Goal: Information Seeking & Learning: Learn about a topic

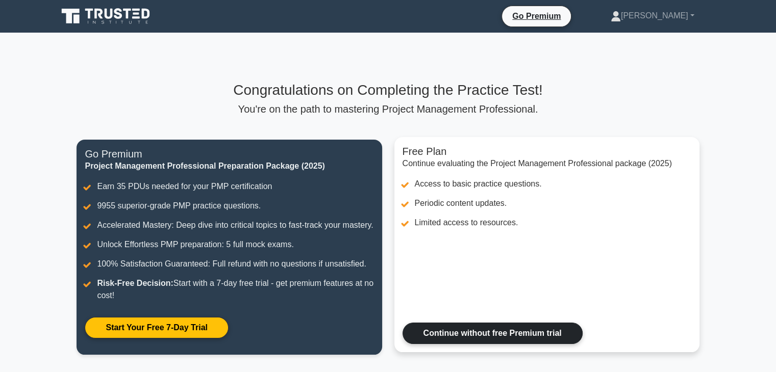
click at [534, 344] on link "Continue without free Premium trial" at bounding box center [492, 333] width 180 height 21
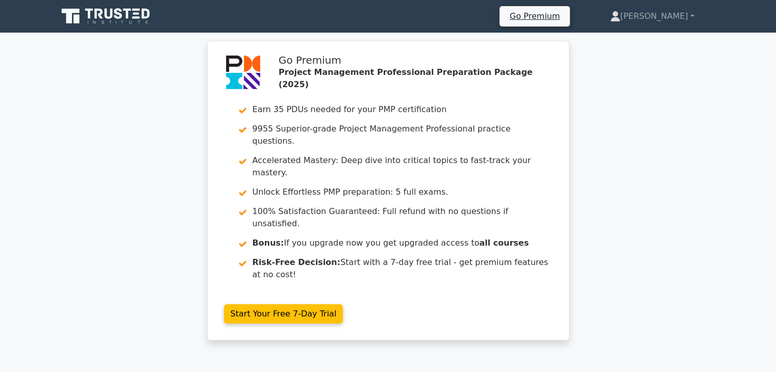
click at [599, 269] on div "Go Premium Project Management Professional Preparation Package (2025) Earn 35 P…" at bounding box center [388, 197] width 776 height 312
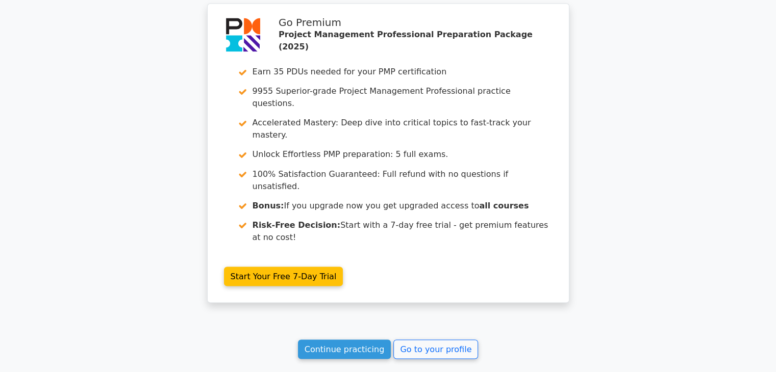
scroll to position [1777, 0]
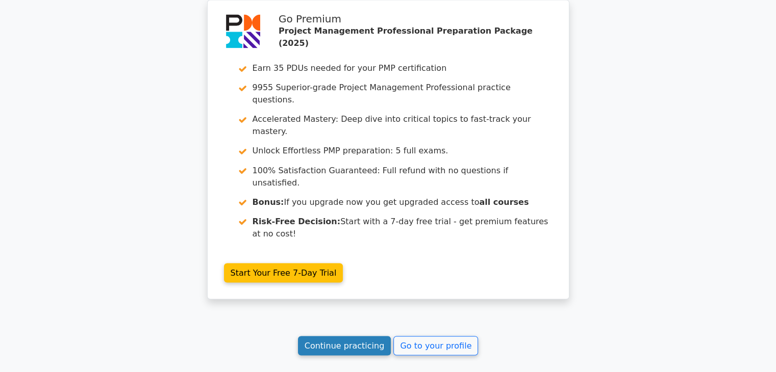
click at [354, 336] on link "Continue practicing" at bounding box center [344, 345] width 93 height 19
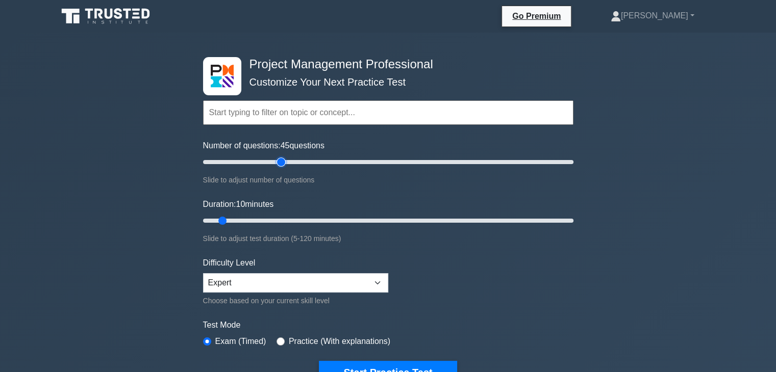
click at [280, 161] on input "Number of questions: 45 questions" at bounding box center [388, 162] width 370 height 12
type input "50"
click at [292, 162] on input "Number of questions: 50 questions" at bounding box center [388, 162] width 370 height 12
drag, startPoint x: 223, startPoint y: 218, endPoint x: 374, endPoint y: 217, distance: 151.0
type input "60"
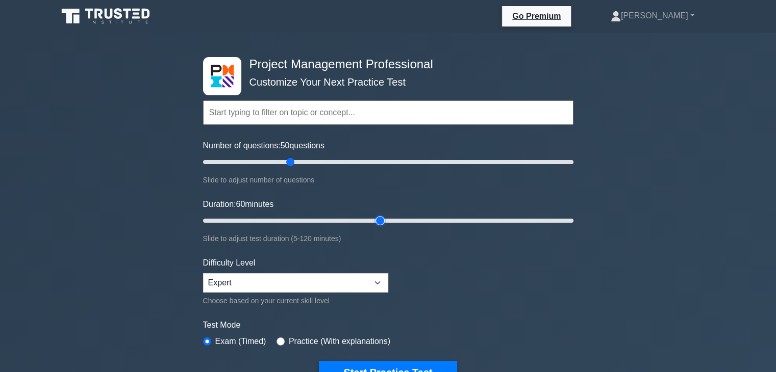
click at [374, 217] on input "Duration: 60 minutes" at bounding box center [388, 221] width 370 height 12
click at [390, 365] on button "Start Practice Test" at bounding box center [388, 372] width 138 height 23
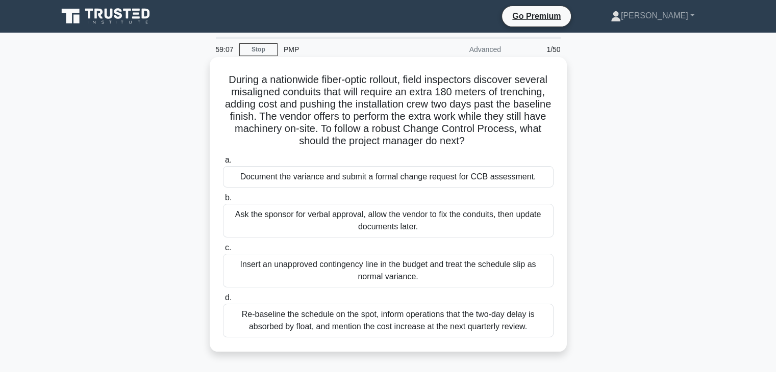
click at [355, 178] on div "Document the variance and submit a formal change request for CCB assessment." at bounding box center [388, 176] width 330 height 21
click at [223, 164] on input "a. Document the variance and submit a formal change request for CCB assessment." at bounding box center [223, 160] width 0 height 7
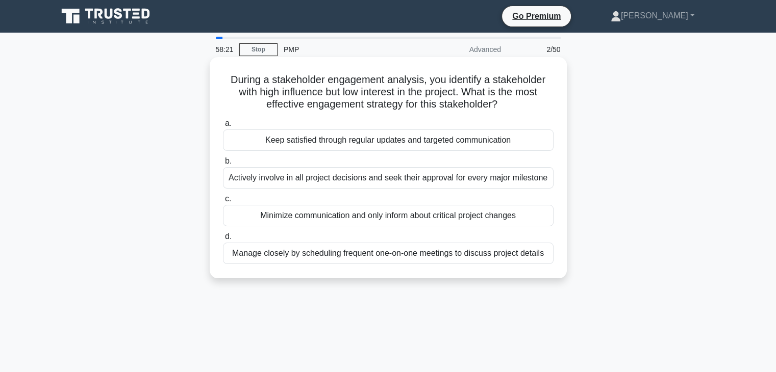
click at [336, 145] on div "Keep satisfied through regular updates and targeted communication" at bounding box center [388, 140] width 330 height 21
click at [223, 127] on input "a. Keep satisfied through regular updates and targeted communication" at bounding box center [223, 123] width 0 height 7
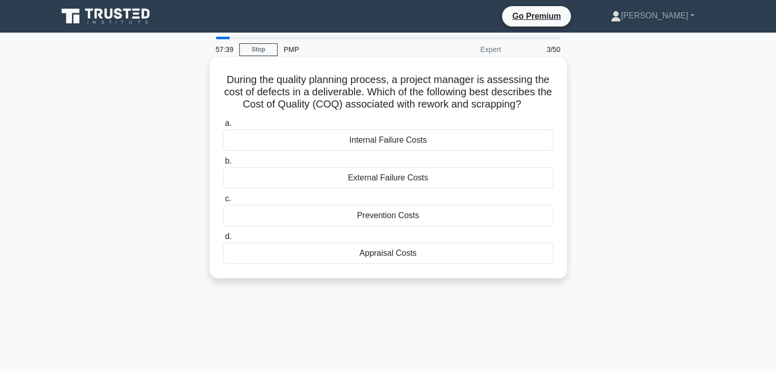
click at [401, 146] on div "Internal Failure Costs" at bounding box center [388, 140] width 330 height 21
click at [223, 127] on input "a. Internal Failure Costs" at bounding box center [223, 123] width 0 height 7
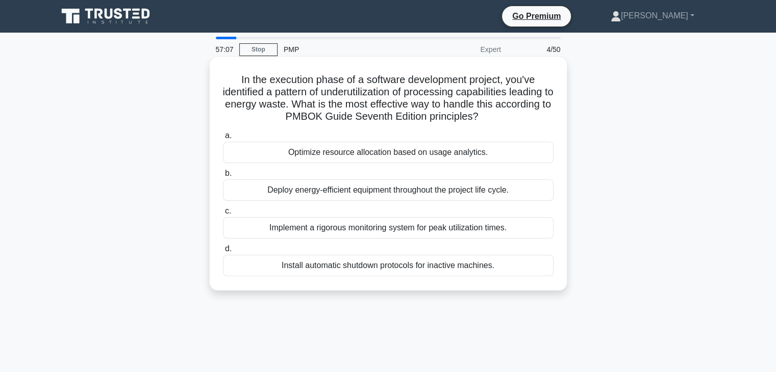
click at [400, 168] on label "b. Deploy energy-efficient equipment throughout the project life cycle." at bounding box center [388, 184] width 330 height 34
click at [223, 170] on input "b. Deploy energy-efficient equipment throughout the project life cycle." at bounding box center [223, 173] width 0 height 7
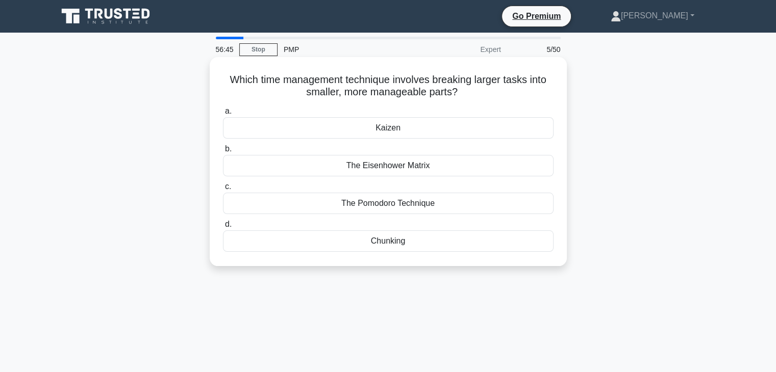
click at [390, 244] on div "Chunking" at bounding box center [388, 241] width 330 height 21
click at [223, 228] on input "d. Chunking" at bounding box center [223, 224] width 0 height 7
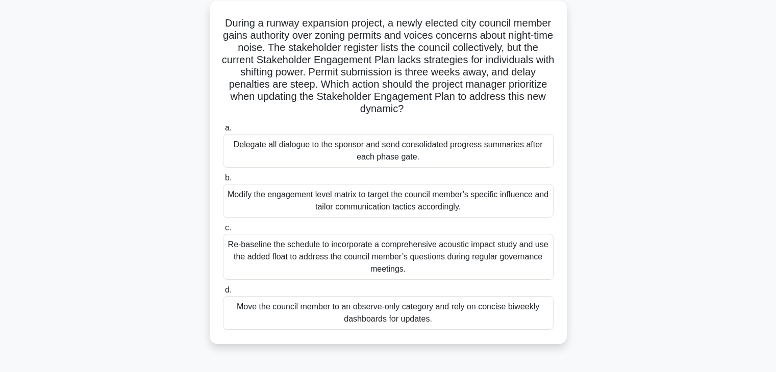
scroll to position [68, 0]
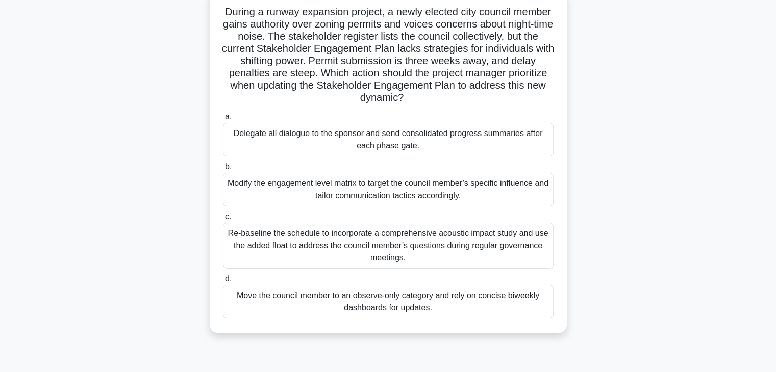
click at [496, 196] on div "Modify the engagement level matrix to target the council member’s specific infl…" at bounding box center [388, 190] width 330 height 34
click at [223, 170] on input "b. Modify the engagement level matrix to target the council member’s specific i…" at bounding box center [223, 167] width 0 height 7
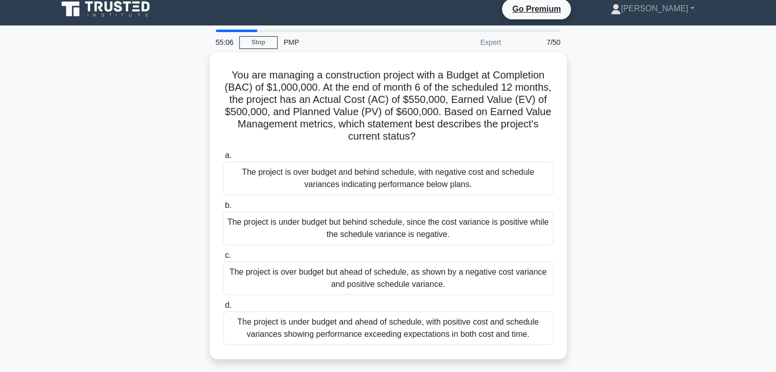
scroll to position [0, 0]
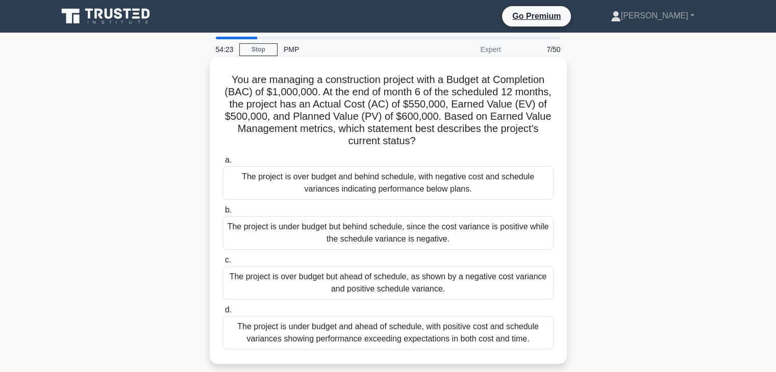
click at [466, 148] on h5 "You are managing a construction project with a Budget at Completion (BAC) of $1…" at bounding box center [388, 110] width 333 height 74
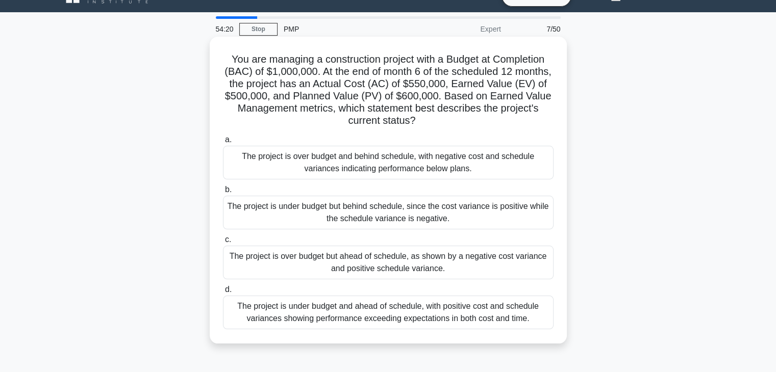
scroll to position [41, 0]
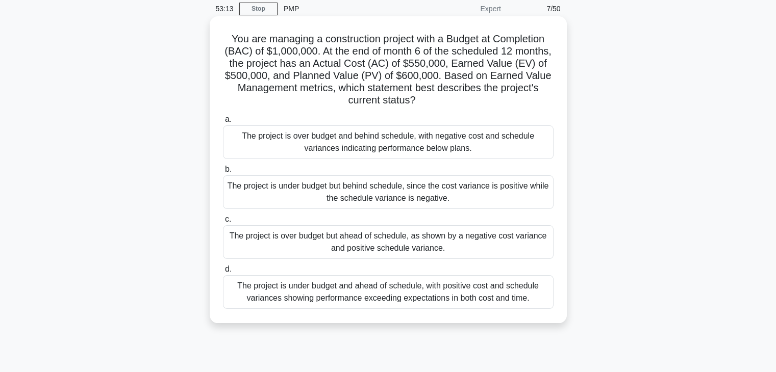
click at [457, 145] on div "The project is over budget and behind schedule, with negative cost and schedule…" at bounding box center [388, 142] width 330 height 34
click at [223, 123] on input "a. The project is over budget and behind schedule, with negative cost and sched…" at bounding box center [223, 119] width 0 height 7
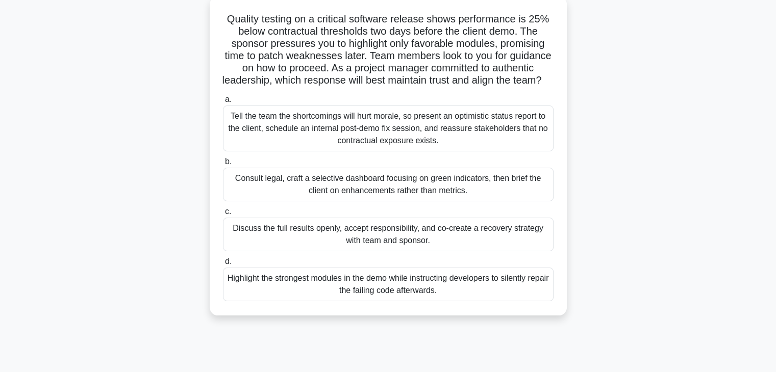
scroll to position [64, 0]
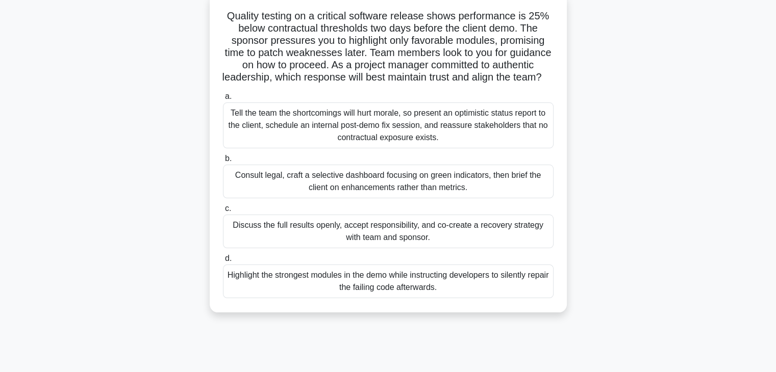
click at [436, 248] on div "Discuss the full results openly, accept responsibility, and co-create a recover…" at bounding box center [388, 232] width 330 height 34
click at [223, 212] on input "c. Discuss the full results openly, accept responsibility, and co-create a reco…" at bounding box center [223, 209] width 0 height 7
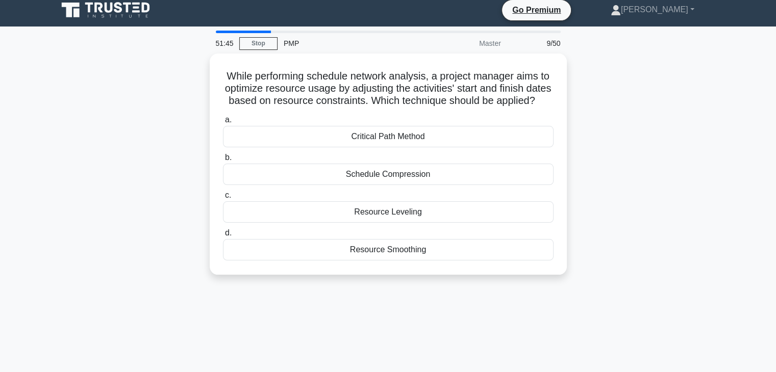
scroll to position [0, 0]
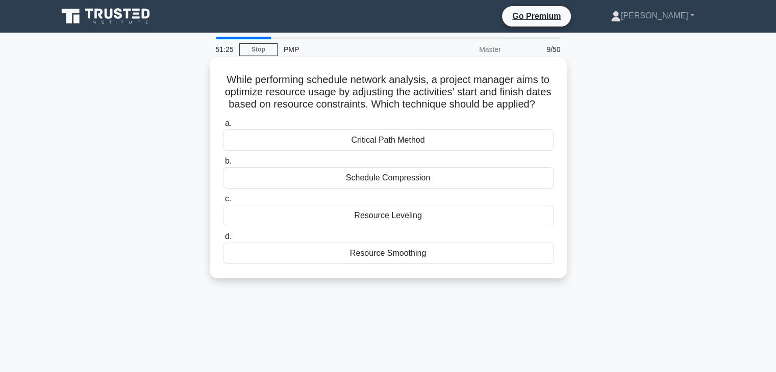
click at [429, 111] on h5 "While performing schedule network analysis, a project manager aims to optimize …" at bounding box center [388, 92] width 333 height 38
click at [403, 226] on div "Resource Leveling" at bounding box center [388, 215] width 330 height 21
click at [223, 202] on input "c. Resource Leveling" at bounding box center [223, 199] width 0 height 7
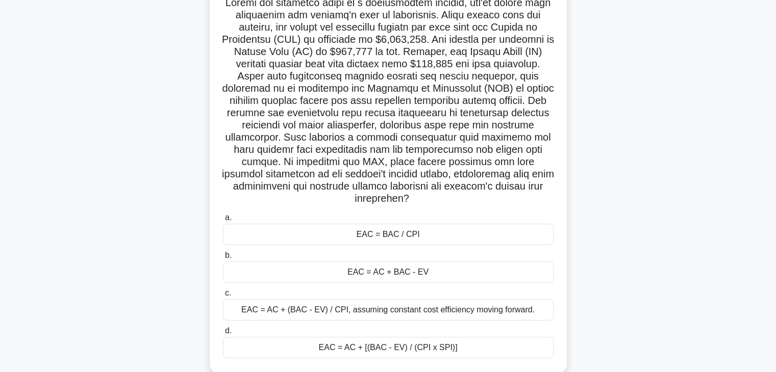
scroll to position [81, 0]
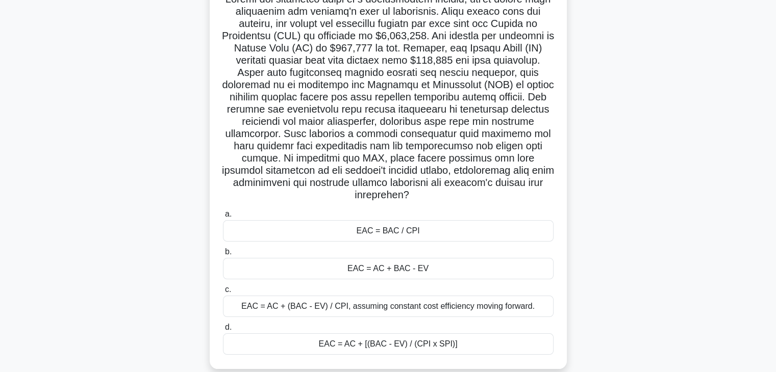
click at [431, 348] on div "EAC = AC + [(BAC - EV) / (CPI x SPI)]" at bounding box center [388, 344] width 330 height 21
click at [223, 331] on input "d. EAC = AC + [(BAC - EV) / (CPI x SPI)]" at bounding box center [223, 327] width 0 height 7
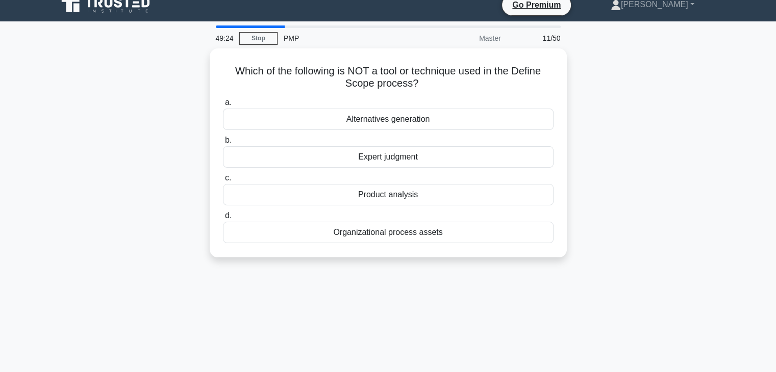
scroll to position [0, 0]
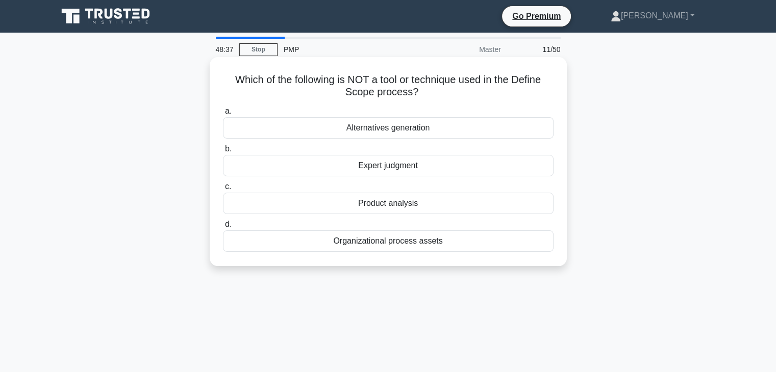
click at [418, 209] on div "Product analysis" at bounding box center [388, 203] width 330 height 21
click at [223, 190] on input "c. Product analysis" at bounding box center [223, 187] width 0 height 7
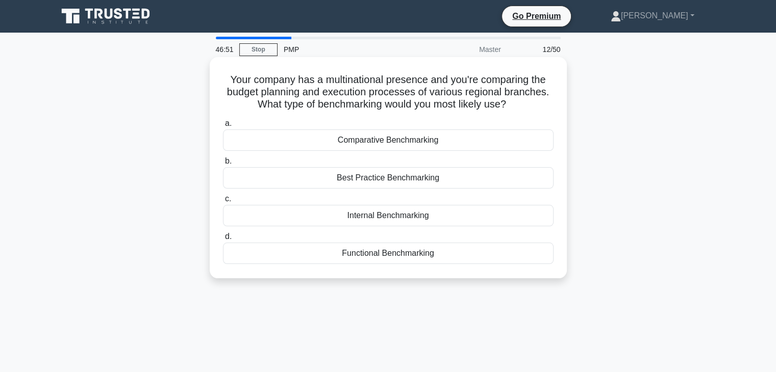
click at [384, 181] on div "Best Practice Benchmarking" at bounding box center [388, 177] width 330 height 21
click at [223, 165] on input "b. Best Practice Benchmarking" at bounding box center [223, 161] width 0 height 7
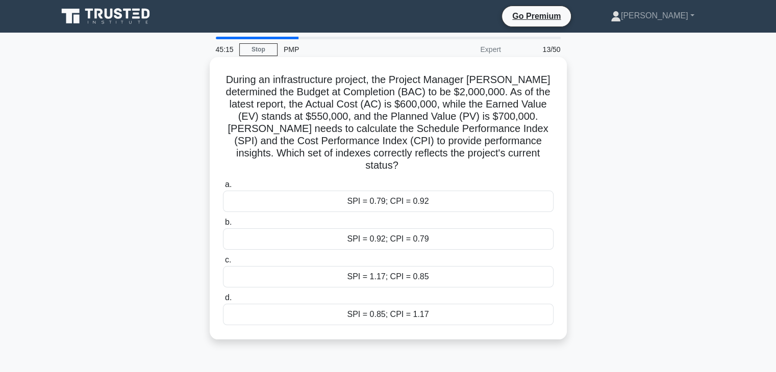
click at [393, 197] on div "SPI = 0.79; CPI = 0.92" at bounding box center [388, 201] width 330 height 21
click at [223, 188] on input "a. SPI = 0.79; CPI = 0.92" at bounding box center [223, 185] width 0 height 7
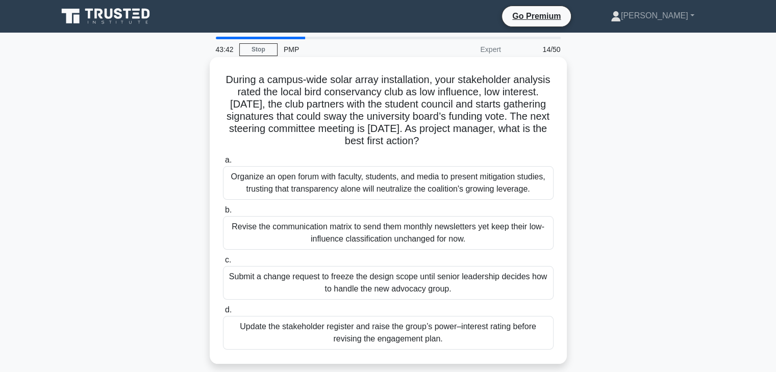
click at [367, 189] on div "Organize an open forum with faculty, students, and media to present mitigation …" at bounding box center [388, 183] width 330 height 34
click at [223, 164] on input "a. Organize an open forum with faculty, students, and media to present mitigati…" at bounding box center [223, 160] width 0 height 7
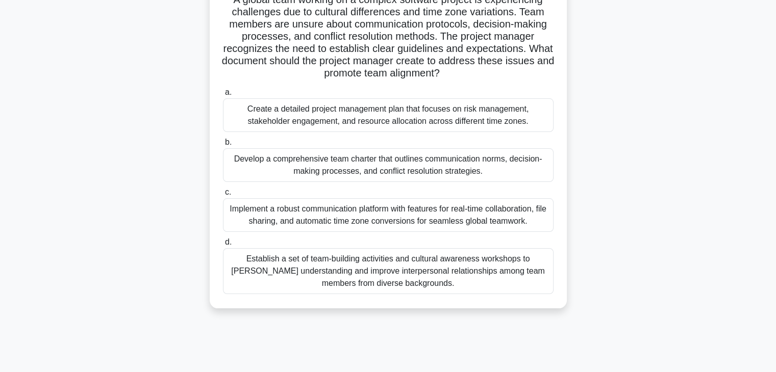
scroll to position [100, 0]
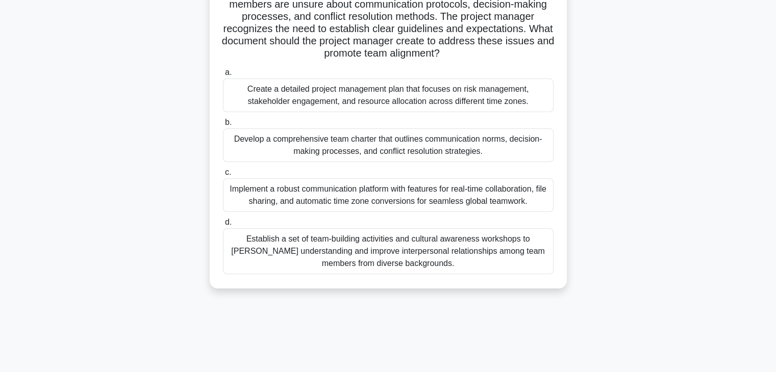
click at [433, 195] on div "Implement a robust communication platform with features for real-time collabora…" at bounding box center [388, 195] width 330 height 34
click at [223, 176] on input "c. Implement a robust communication platform with features for real-time collab…" at bounding box center [223, 172] width 0 height 7
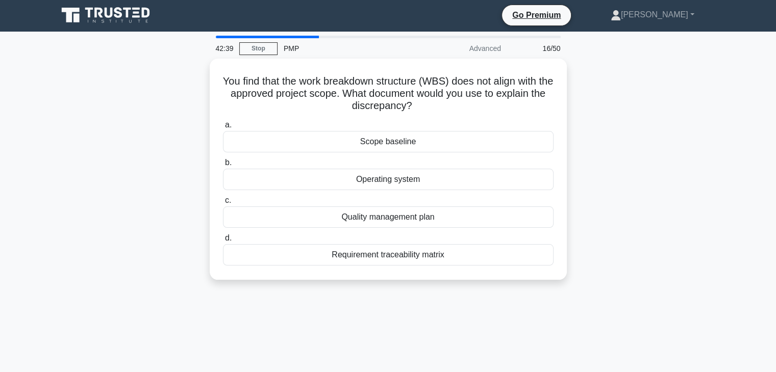
scroll to position [0, 0]
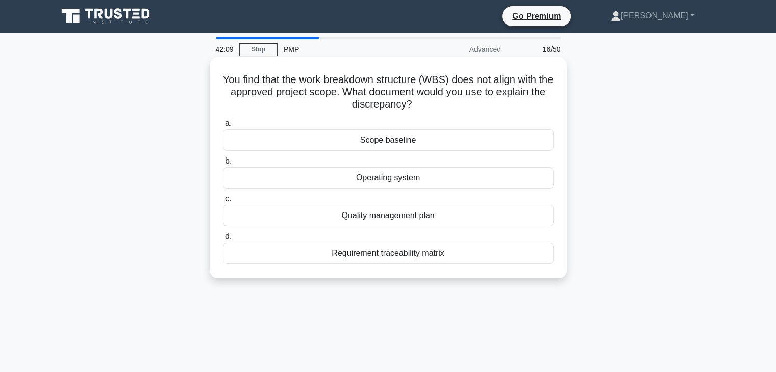
click at [406, 143] on div "Scope baseline" at bounding box center [388, 140] width 330 height 21
click at [223, 127] on input "a. Scope baseline" at bounding box center [223, 123] width 0 height 7
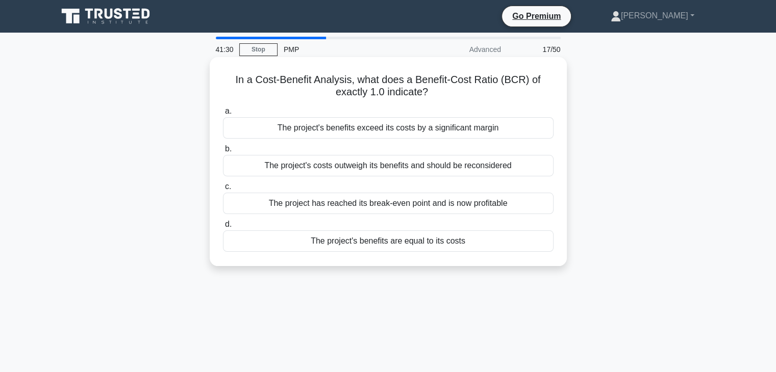
click at [401, 241] on div "The project's benefits are equal to its costs" at bounding box center [388, 241] width 330 height 21
click at [223, 228] on input "d. The project's benefits are equal to its costs" at bounding box center [223, 224] width 0 height 7
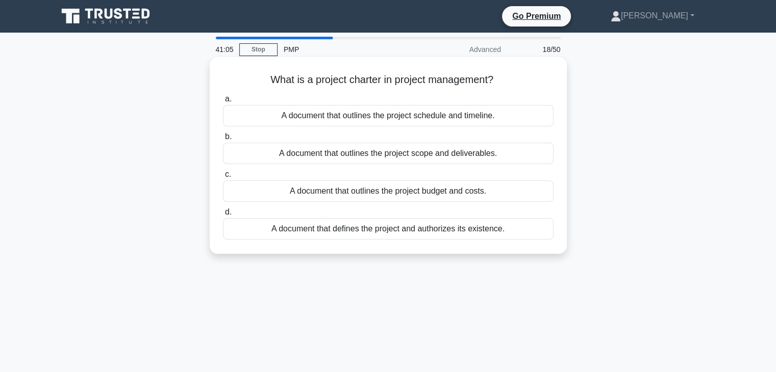
click at [398, 233] on div "A document that defines the project and authorizes its existence." at bounding box center [388, 228] width 330 height 21
click at [223, 216] on input "d. A document that defines the project and authorizes its existence." at bounding box center [223, 212] width 0 height 7
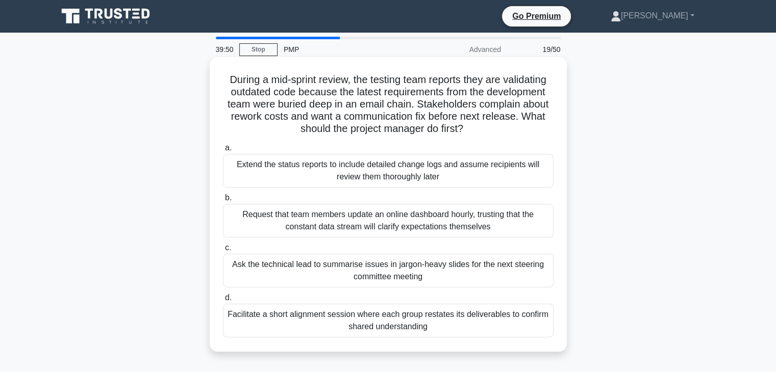
click at [371, 321] on div "Facilitate a short alignment session where each group restates its deliverables…" at bounding box center [388, 321] width 330 height 34
click at [223, 301] on input "d. Facilitate a short alignment session where each group restates its deliverab…" at bounding box center [223, 298] width 0 height 7
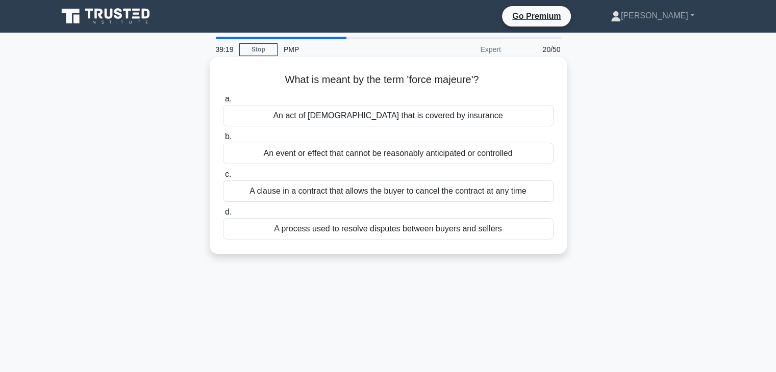
click at [373, 158] on div "An event or effect that cannot be reasonably anticipated or controlled" at bounding box center [388, 153] width 330 height 21
click at [223, 140] on input "b. An event or effect that cannot be reasonably anticipated or controlled" at bounding box center [223, 137] width 0 height 7
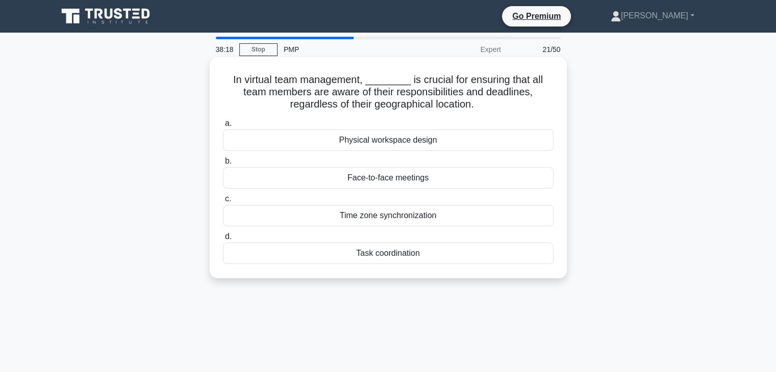
click at [388, 253] on div "Task coordination" at bounding box center [388, 253] width 330 height 21
click at [223, 240] on input "d. Task coordination" at bounding box center [223, 237] width 0 height 7
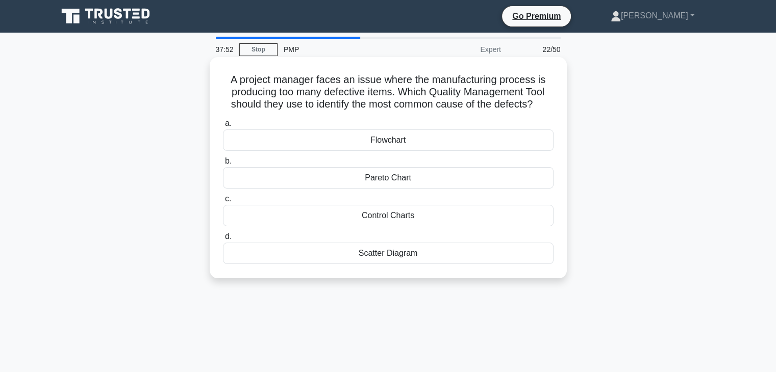
click at [392, 183] on div "Pareto Chart" at bounding box center [388, 177] width 330 height 21
click at [223, 165] on input "b. Pareto Chart" at bounding box center [223, 161] width 0 height 7
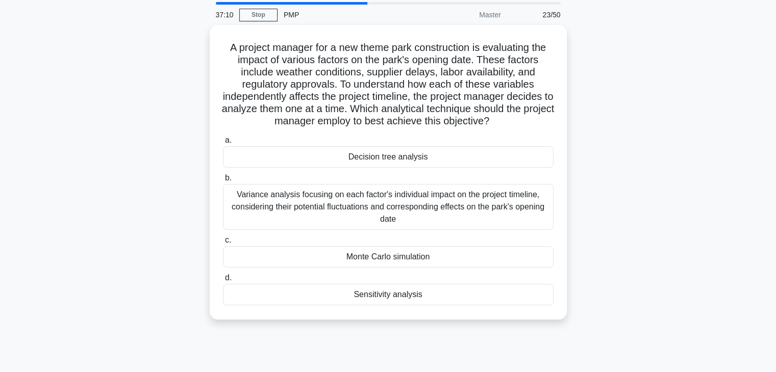
scroll to position [41, 0]
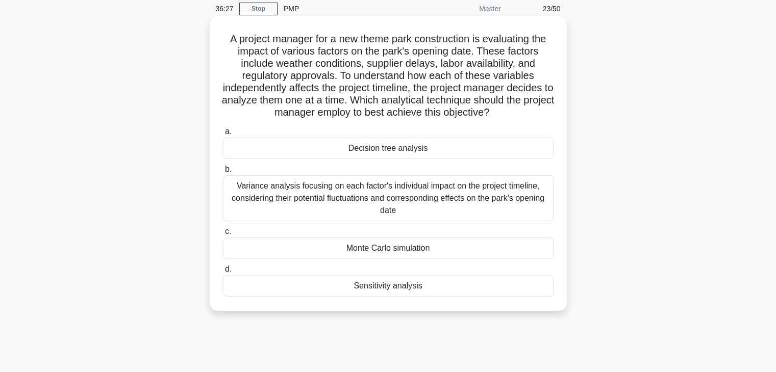
click at [498, 207] on div "Variance analysis focusing on each factor's individual impact on the project ti…" at bounding box center [388, 198] width 330 height 46
click at [223, 173] on input "b. Variance analysis focusing on each factor's individual impact on the project…" at bounding box center [223, 169] width 0 height 7
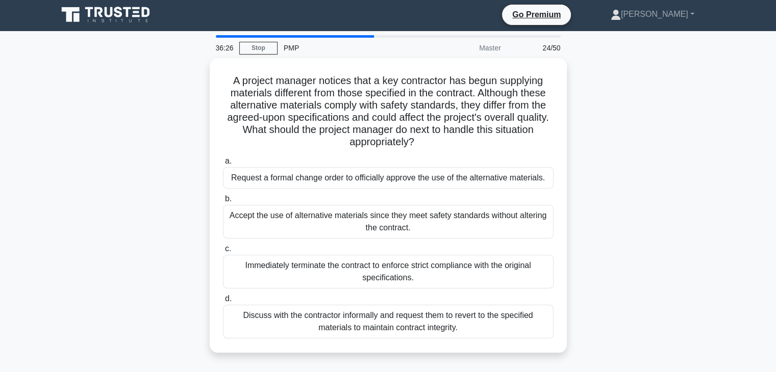
scroll to position [0, 0]
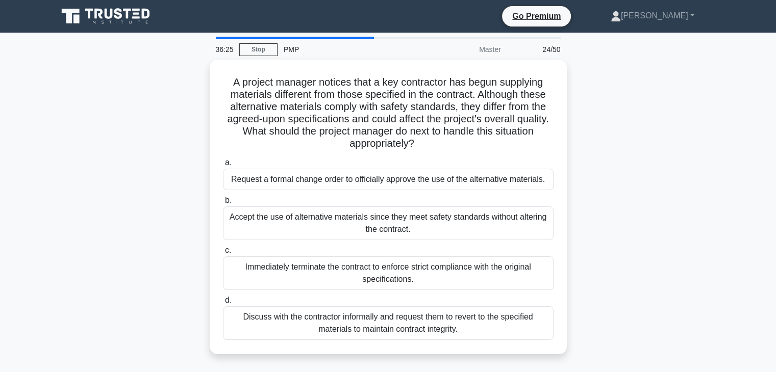
click at [498, 207] on div "Accept the use of alternative materials since they meet safety standards withou…" at bounding box center [388, 224] width 330 height 34
click at [223, 204] on input "b. Accept the use of alternative materials since they meet safety standards wit…" at bounding box center [223, 200] width 0 height 7
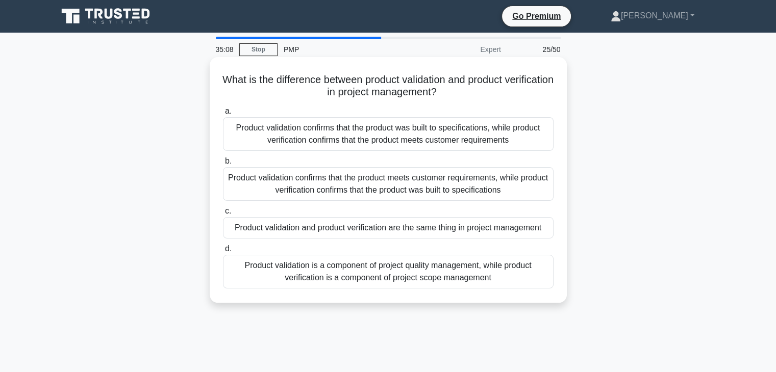
click at [398, 272] on div "Product validation is a component of project quality management, while product …" at bounding box center [388, 272] width 330 height 34
click at [223, 252] on input "d. Product validation is a component of project quality management, while produ…" at bounding box center [223, 249] width 0 height 7
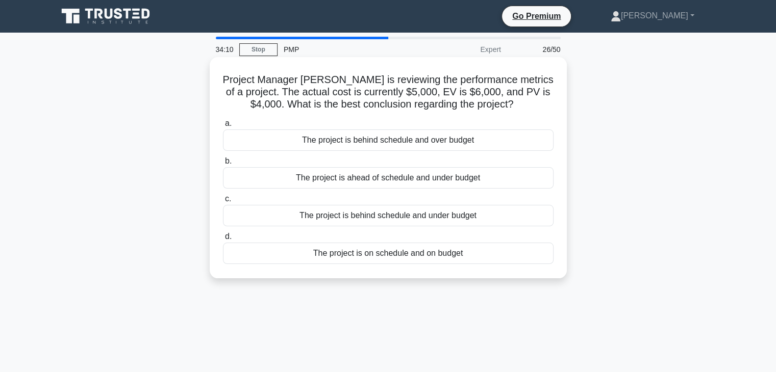
click at [426, 180] on div "The project is ahead of schedule and under budget" at bounding box center [388, 177] width 330 height 21
click at [223, 165] on input "b. The project is ahead of schedule and under budget" at bounding box center [223, 161] width 0 height 7
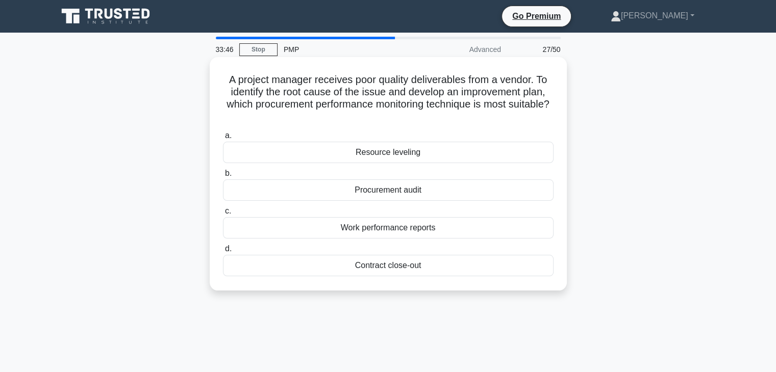
click at [395, 191] on div "Procurement audit" at bounding box center [388, 190] width 330 height 21
click at [223, 177] on input "b. Procurement audit" at bounding box center [223, 173] width 0 height 7
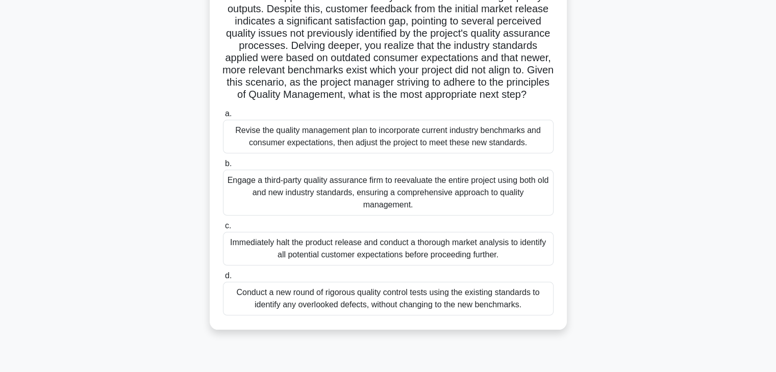
scroll to position [99, 0]
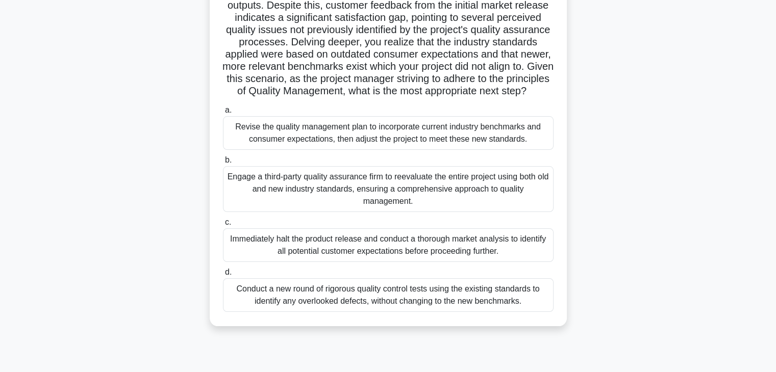
click at [393, 150] on div "Revise the quality management plan to incorporate current industry benchmarks a…" at bounding box center [388, 133] width 330 height 34
click at [223, 114] on input "a. Revise the quality management plan to incorporate current industry benchmark…" at bounding box center [223, 110] width 0 height 7
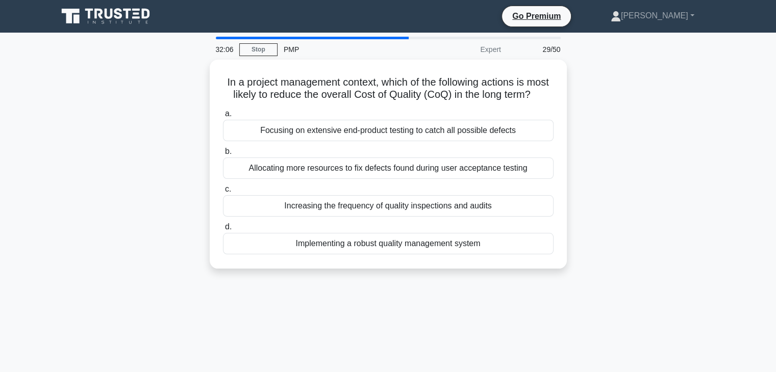
scroll to position [0, 0]
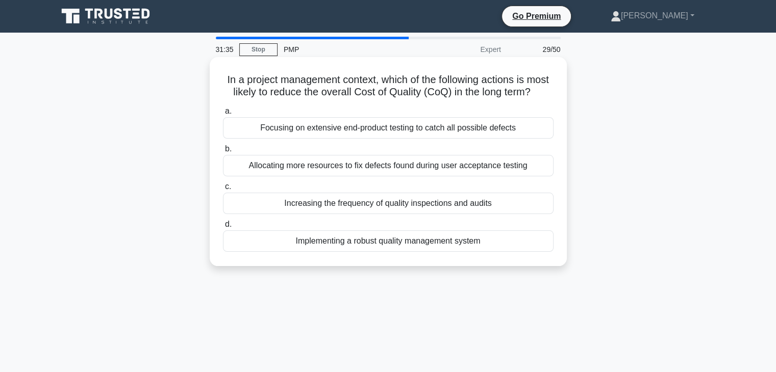
click at [366, 120] on label "a. Focusing on extensive end-product testing to catch all possible defects" at bounding box center [388, 122] width 330 height 34
click at [223, 115] on input "a. Focusing on extensive end-product testing to catch all possible defects" at bounding box center [223, 111] width 0 height 7
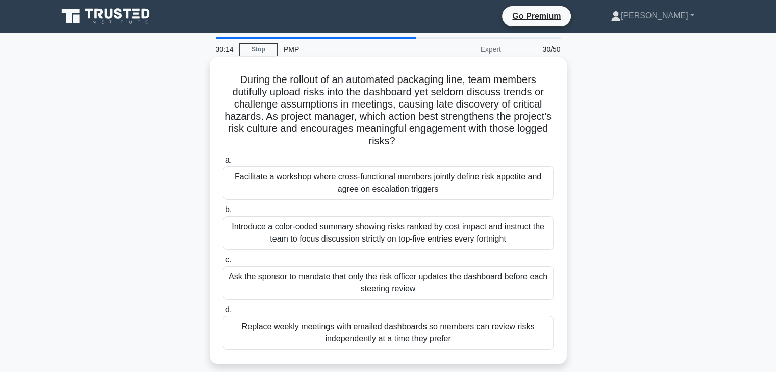
click at [381, 188] on div "Facilitate a workshop where cross-functional members jointly define risk appeti…" at bounding box center [388, 183] width 330 height 34
click at [223, 164] on input "a. Facilitate a workshop where cross-functional members jointly define risk app…" at bounding box center [223, 160] width 0 height 7
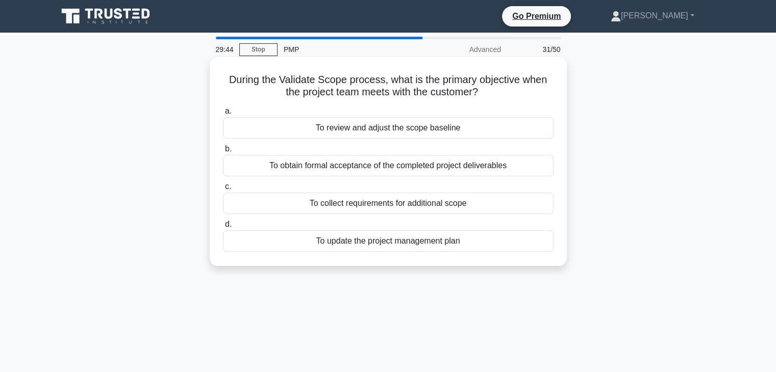
click at [418, 169] on div "To obtain formal acceptance of the completed project deliverables" at bounding box center [388, 165] width 330 height 21
click at [223, 152] on input "b. To obtain formal acceptance of the completed project deliverables" at bounding box center [223, 149] width 0 height 7
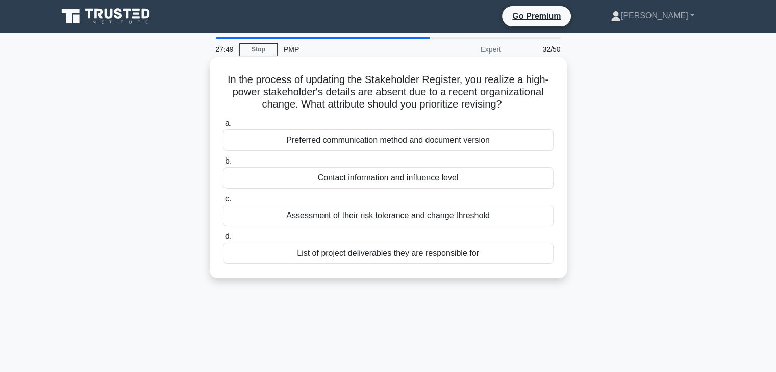
click at [369, 145] on div "Preferred communication method and document version" at bounding box center [388, 140] width 330 height 21
click at [223, 127] on input "a. Preferred communication method and document version" at bounding box center [223, 123] width 0 height 7
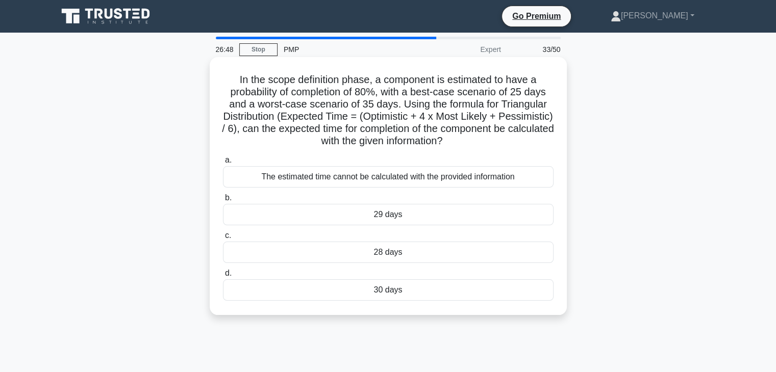
click at [331, 178] on div "The estimated time cannot be calculated with the provided information" at bounding box center [388, 176] width 330 height 21
click at [223, 164] on input "a. The estimated time cannot be calculated with the provided information" at bounding box center [223, 160] width 0 height 7
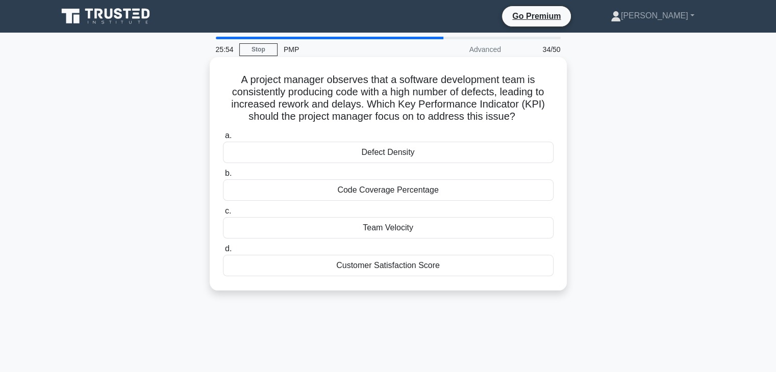
click at [406, 267] on div "Customer Satisfaction Score" at bounding box center [388, 265] width 330 height 21
click at [223, 252] on input "d. Customer Satisfaction Score" at bounding box center [223, 249] width 0 height 7
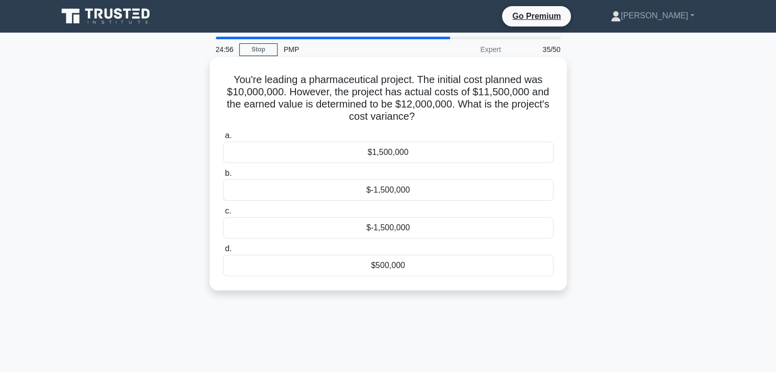
click at [364, 191] on div "$-1,500,000" at bounding box center [388, 190] width 330 height 21
click at [223, 177] on input "b. $-1,500,000" at bounding box center [223, 173] width 0 height 7
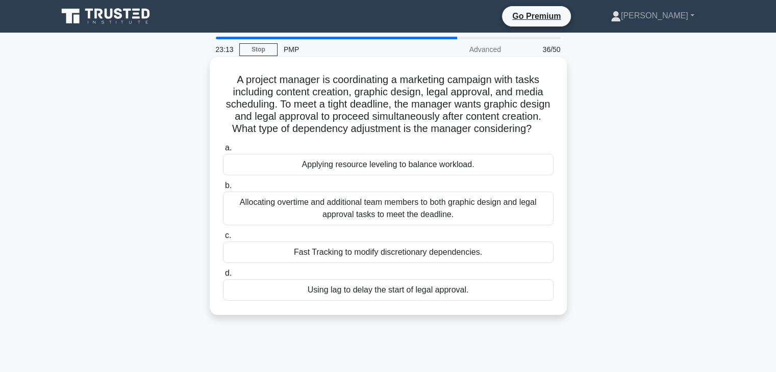
click at [369, 263] on div "Fast Tracking to modify discretionary dependencies." at bounding box center [388, 252] width 330 height 21
click at [223, 239] on input "c. Fast Tracking to modify discretionary dependencies." at bounding box center [223, 236] width 0 height 7
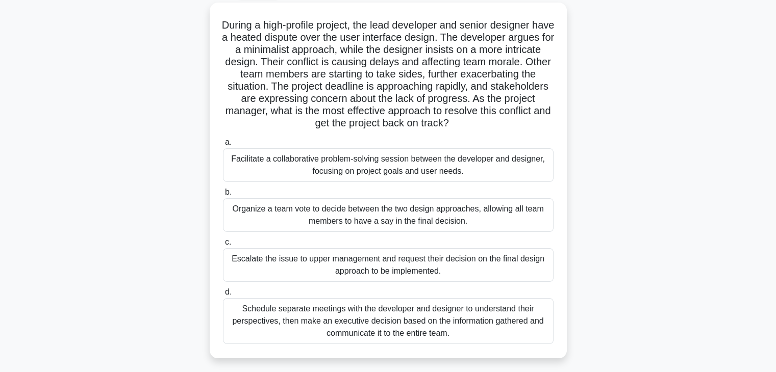
scroll to position [60, 0]
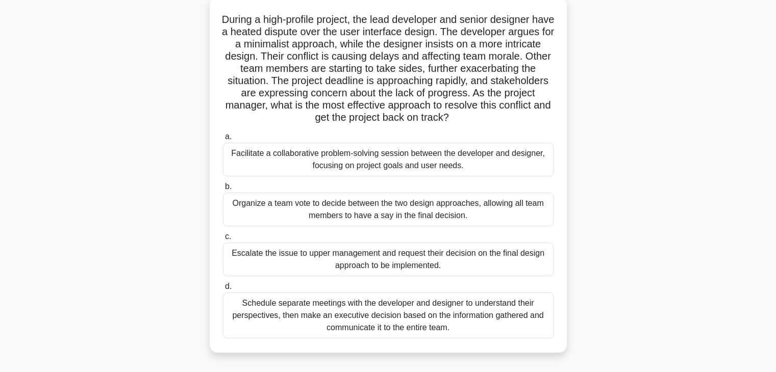
click at [397, 158] on div "Facilitate a collaborative problem-solving session between the developer and de…" at bounding box center [388, 160] width 330 height 34
click at [223, 140] on input "a. Facilitate a collaborative problem-solving session between the developer and…" at bounding box center [223, 137] width 0 height 7
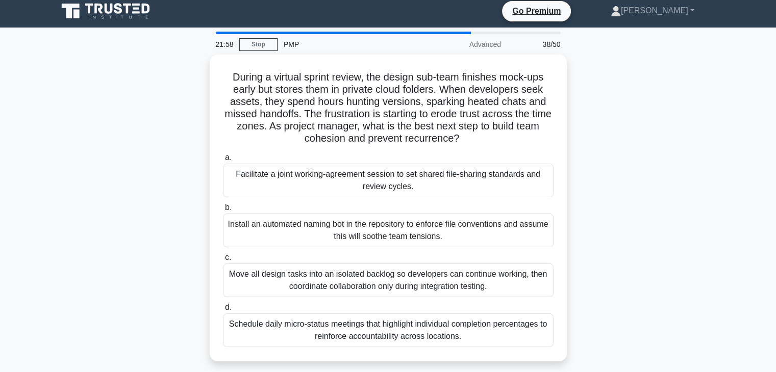
scroll to position [0, 0]
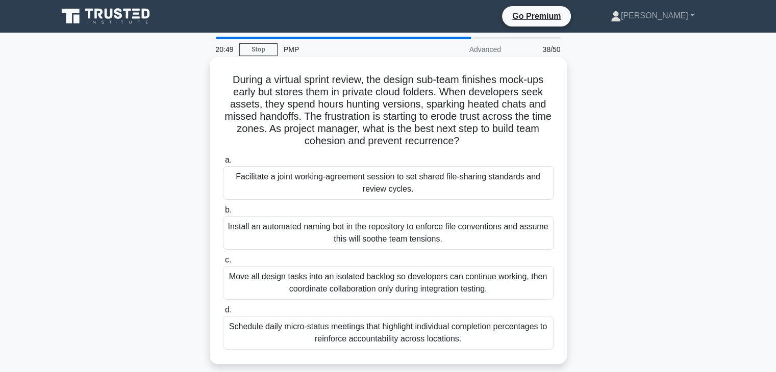
click at [330, 193] on div "Facilitate a joint working-agreement session to set shared file-sharing standar…" at bounding box center [388, 183] width 330 height 34
click at [223, 164] on input "a. Facilitate a joint working-agreement session to set shared file-sharing stan…" at bounding box center [223, 160] width 0 height 7
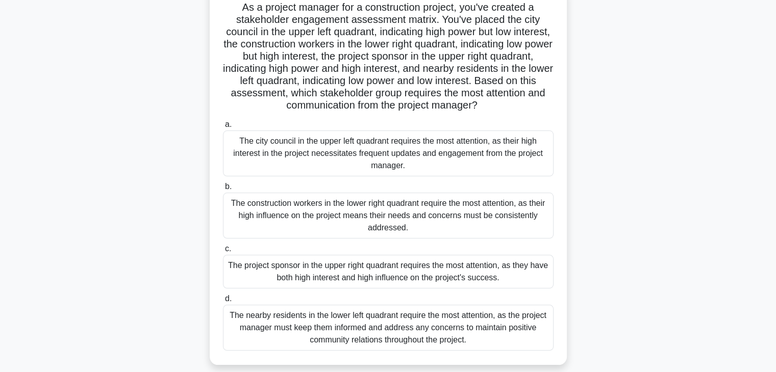
scroll to position [76, 0]
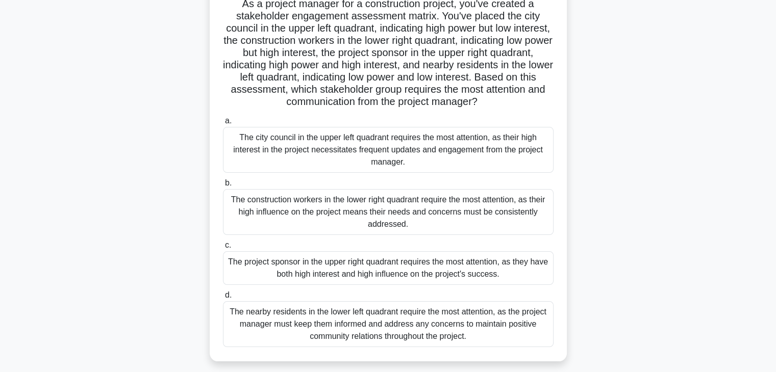
click at [428, 263] on div "The project sponsor in the upper right quadrant requires the most attention, as…" at bounding box center [388, 268] width 330 height 34
click at [223, 249] on input "c. The project sponsor in the upper right quadrant requires the most attention,…" at bounding box center [223, 245] width 0 height 7
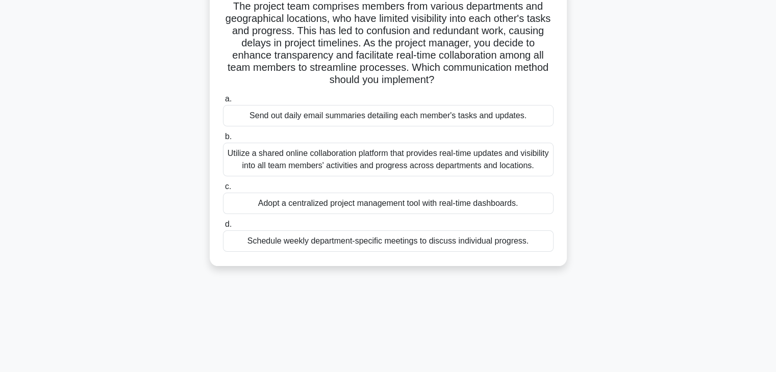
scroll to position [0, 0]
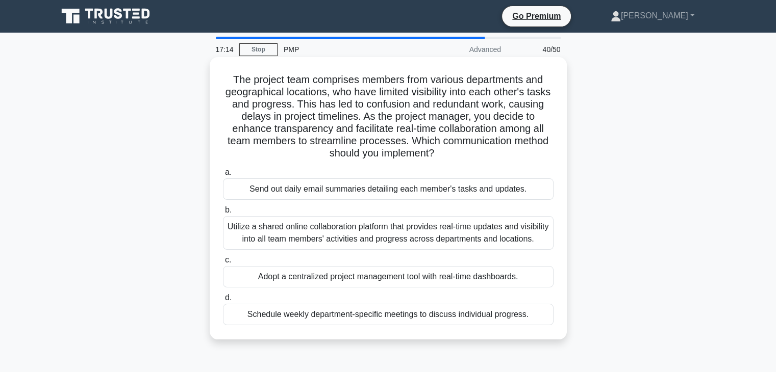
click at [379, 273] on div "Adopt a centralized project management tool with real-time dashboards." at bounding box center [388, 276] width 330 height 21
click at [223, 264] on input "c. Adopt a centralized project management tool with real-time dashboards." at bounding box center [223, 260] width 0 height 7
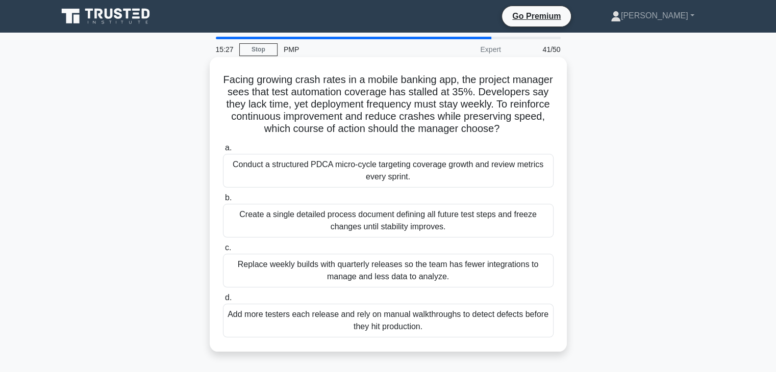
click at [424, 184] on div "Conduct a structured PDCA micro-cycle targeting coverage growth and review metr…" at bounding box center [388, 171] width 330 height 34
click at [223, 151] on input "a. Conduct a structured PDCA micro-cycle targeting coverage growth and review m…" at bounding box center [223, 148] width 0 height 7
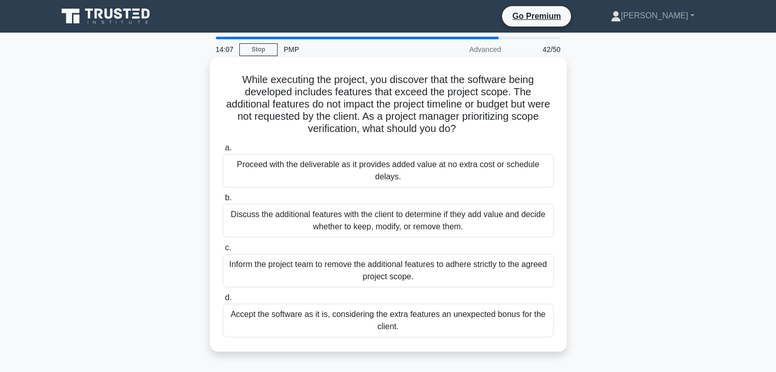
click at [403, 276] on div "Inform the project team to remove the additional features to adhere strictly to…" at bounding box center [388, 271] width 330 height 34
click at [223, 251] on input "c. Inform the project team to remove the additional features to adhere strictly…" at bounding box center [223, 248] width 0 height 7
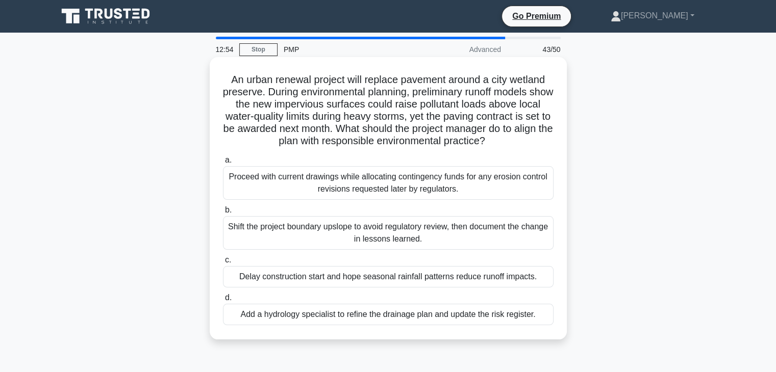
click at [326, 318] on div "Add a hydrology specialist to refine the drainage plan and update the risk regi…" at bounding box center [388, 314] width 330 height 21
click at [223, 301] on input "d. Add a hydrology specialist to refine the drainage plan and update the risk r…" at bounding box center [223, 298] width 0 height 7
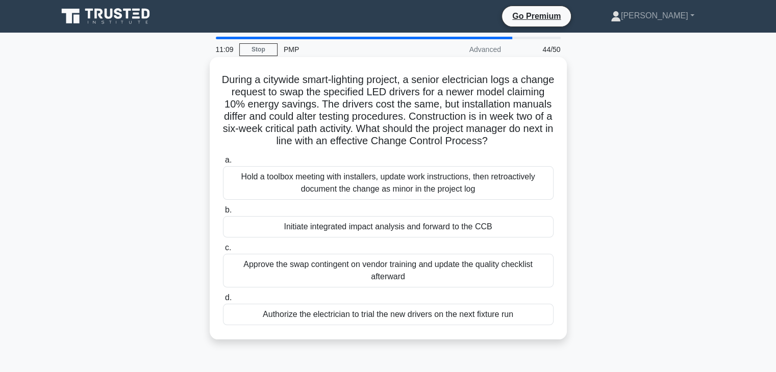
click at [374, 234] on div "Initiate integrated impact analysis and forward to the CCB" at bounding box center [388, 226] width 330 height 21
click at [223, 214] on input "b. Initiate integrated impact analysis and forward to the CCB" at bounding box center [223, 210] width 0 height 7
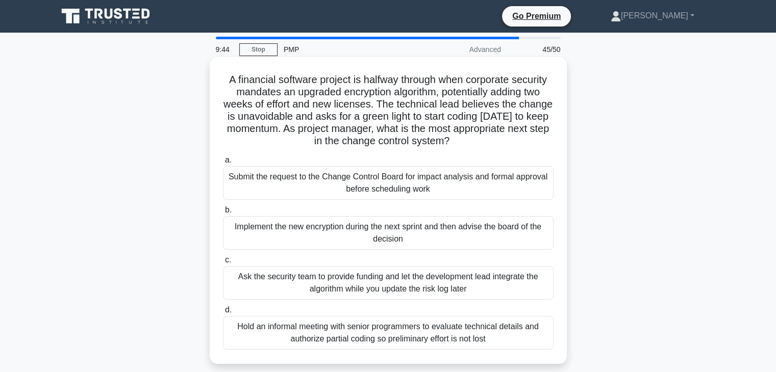
click at [370, 182] on div "Submit the request to the Change Control Board for impact analysis and formal a…" at bounding box center [388, 183] width 330 height 34
click at [223, 164] on input "a. Submit the request to the Change Control Board for impact analysis and forma…" at bounding box center [223, 160] width 0 height 7
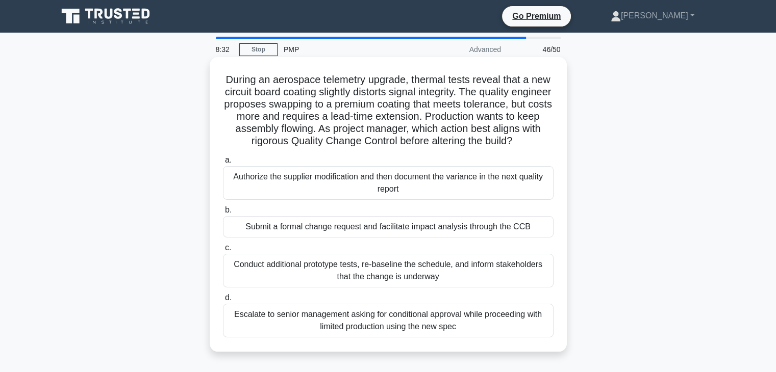
click at [402, 238] on div "Submit a formal change request and facilitate impact analysis through the CCB" at bounding box center [388, 226] width 330 height 21
click at [223, 214] on input "b. Submit a formal change request and facilitate impact analysis through the CCB" at bounding box center [223, 210] width 0 height 7
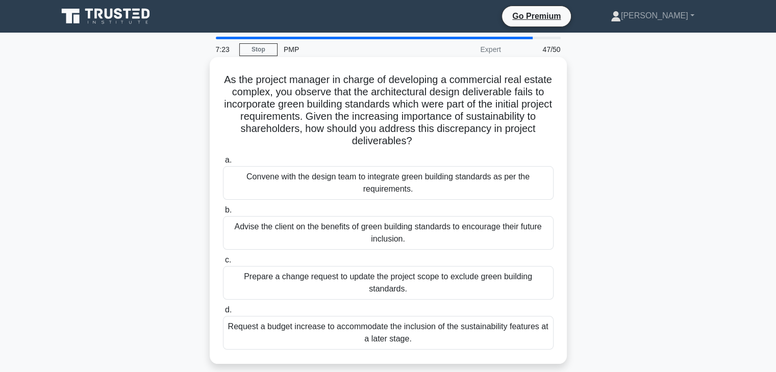
click at [390, 185] on div "Convene with the design team to integrate green building standards as per the r…" at bounding box center [388, 183] width 330 height 34
click at [223, 164] on input "a. Convene with the design team to integrate green building standards as per th…" at bounding box center [223, 160] width 0 height 7
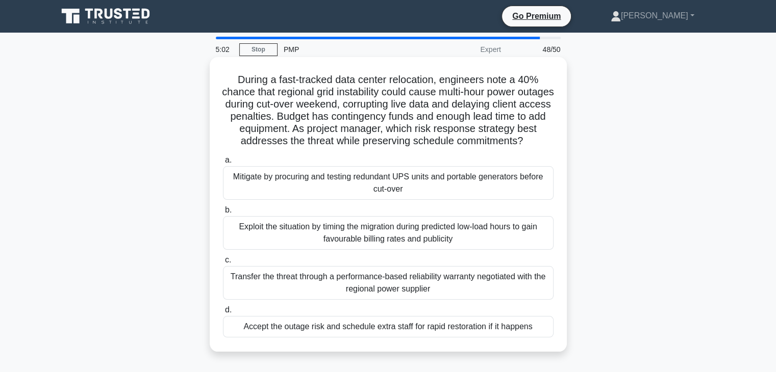
click at [398, 194] on div "Mitigate by procuring and testing redundant UPS units and portable generators b…" at bounding box center [388, 183] width 330 height 34
click at [223, 164] on input "a. Mitigate by procuring and testing redundant UPS units and portable generator…" at bounding box center [223, 160] width 0 height 7
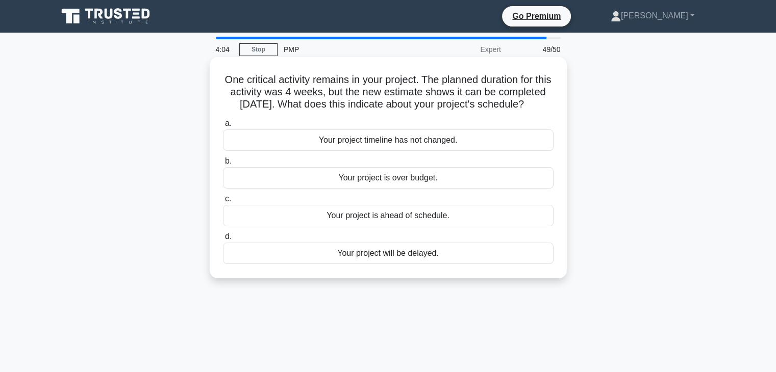
click at [396, 226] on div "Your project is ahead of schedule." at bounding box center [388, 215] width 330 height 21
click at [223, 202] on input "c. Your project is ahead of schedule." at bounding box center [223, 199] width 0 height 7
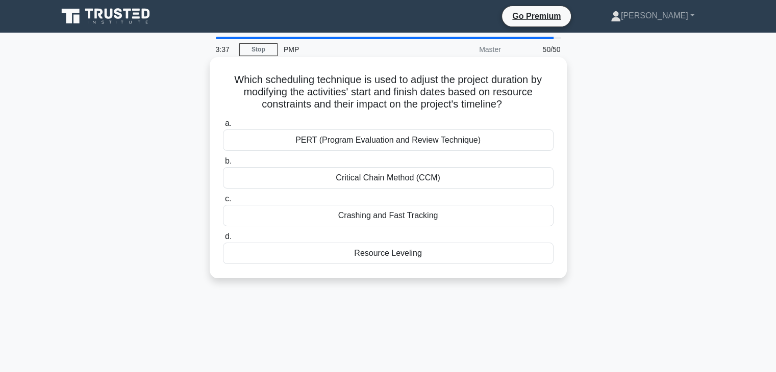
click at [392, 253] on div "Resource Leveling" at bounding box center [388, 253] width 330 height 21
click at [223, 240] on input "d. Resource Leveling" at bounding box center [223, 237] width 0 height 7
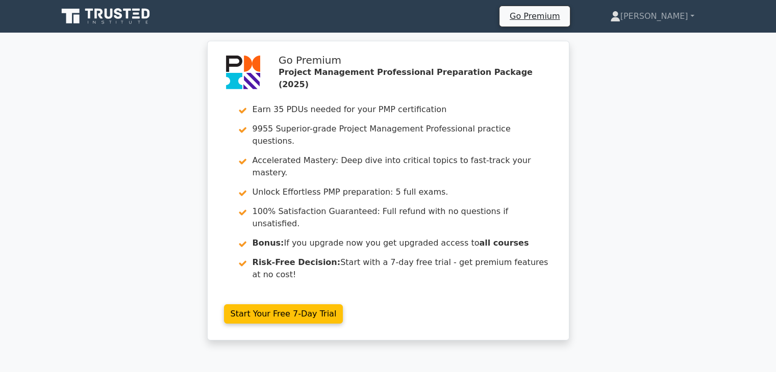
click at [609, 205] on div "Go Premium Project Management Professional Preparation Package (2025) Earn 35 P…" at bounding box center [388, 197] width 776 height 312
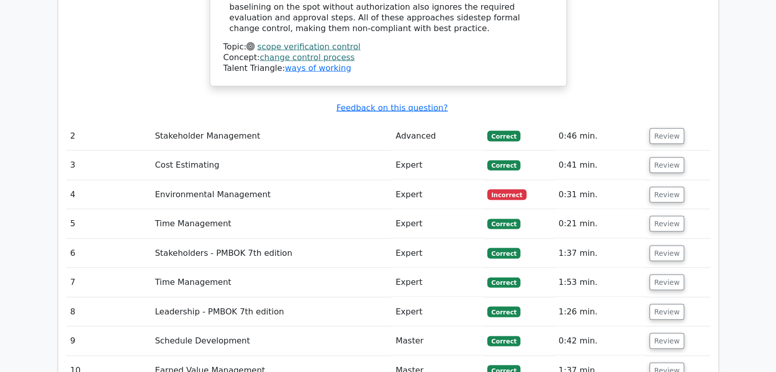
scroll to position [1938, 0]
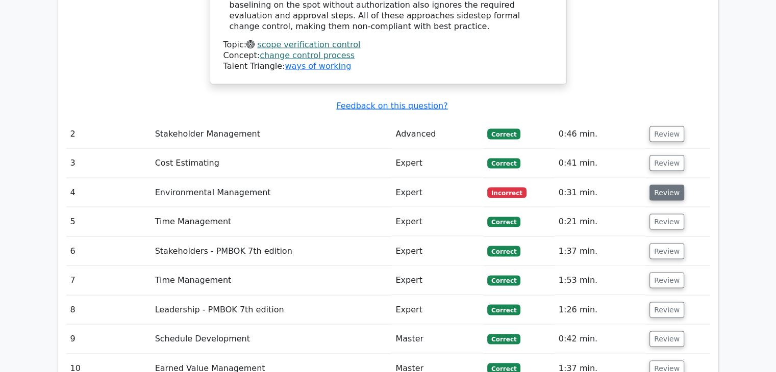
click at [664, 185] on button "Review" at bounding box center [666, 193] width 35 height 16
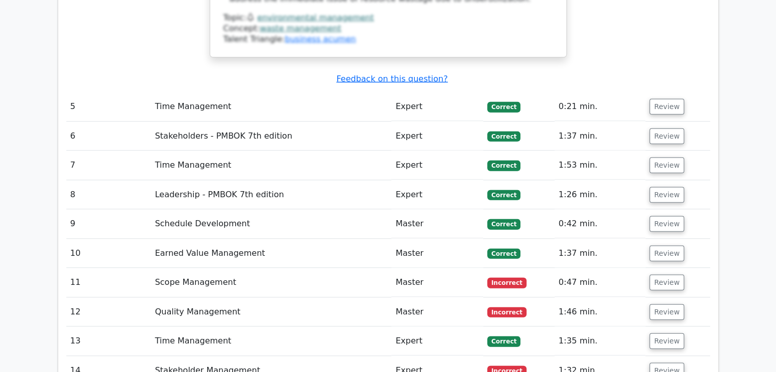
scroll to position [2603, 0]
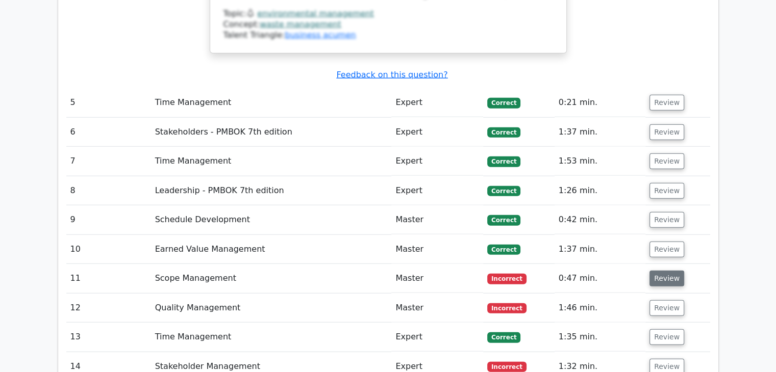
click at [661, 271] on button "Review" at bounding box center [666, 279] width 35 height 16
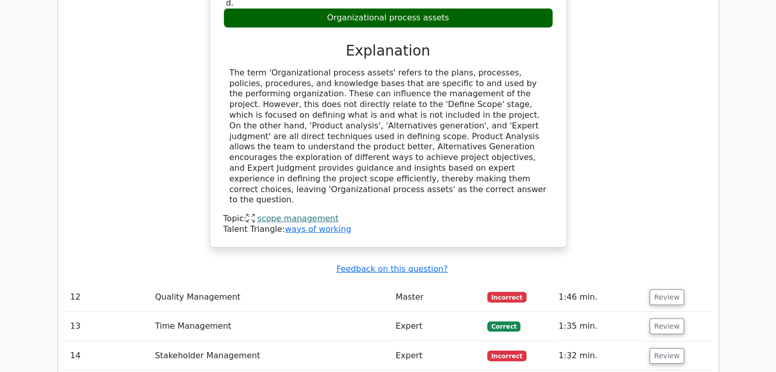
scroll to position [3066, 0]
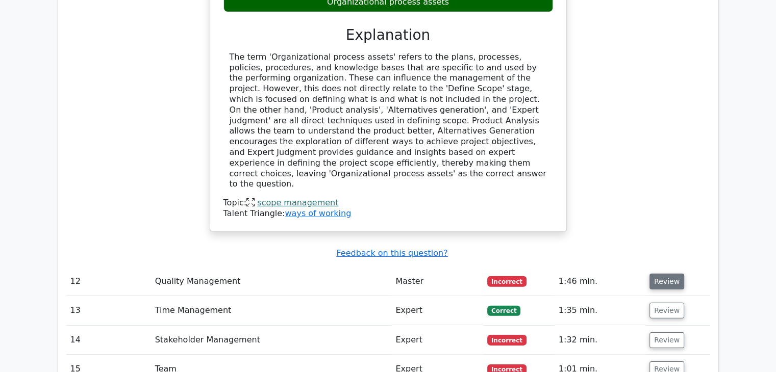
click at [652, 274] on button "Review" at bounding box center [666, 282] width 35 height 16
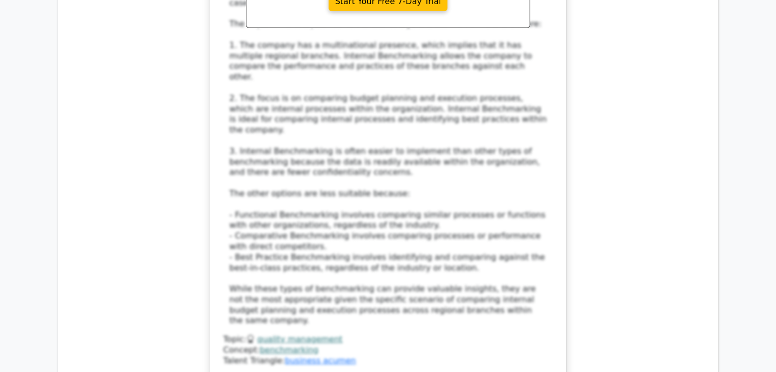
scroll to position [3760, 0]
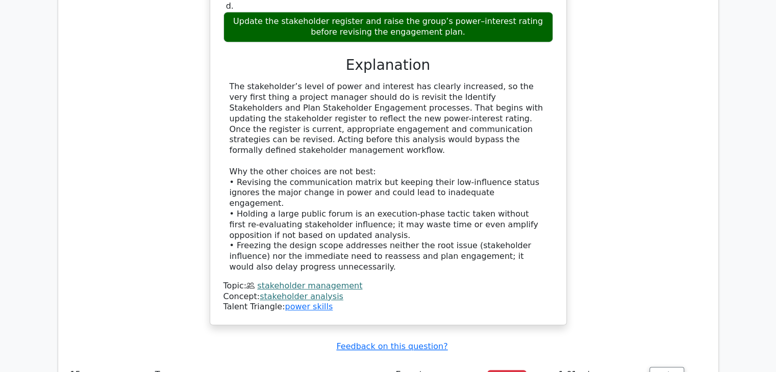
scroll to position [4433, 0]
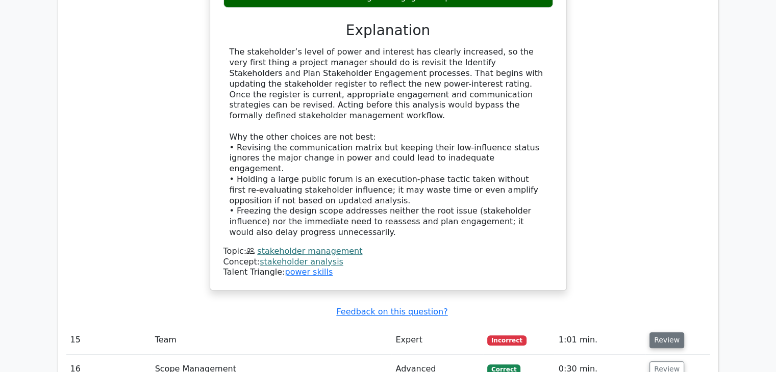
click at [671, 333] on button "Review" at bounding box center [666, 341] width 35 height 16
click at [621, 58] on div "During a campus-wide solar array installation, your stakeholder analysis rated …" at bounding box center [388, 13] width 644 height 579
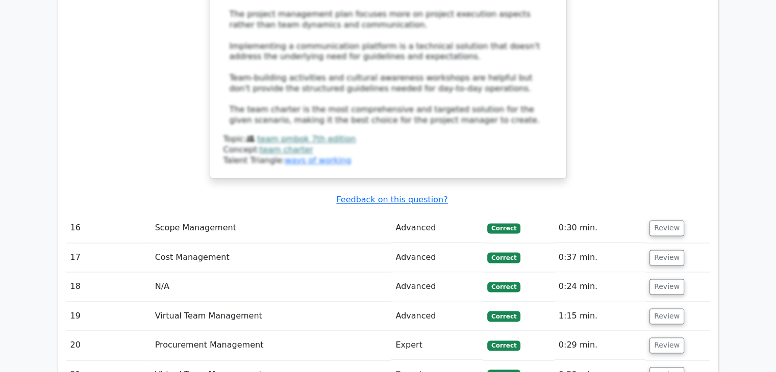
scroll to position [5351, 0]
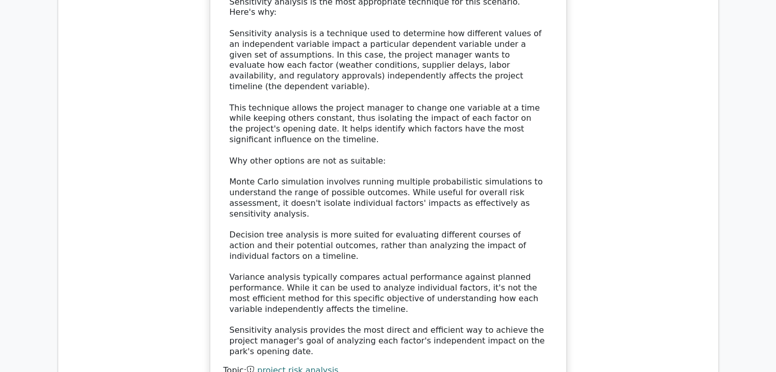
scroll to position [6126, 0]
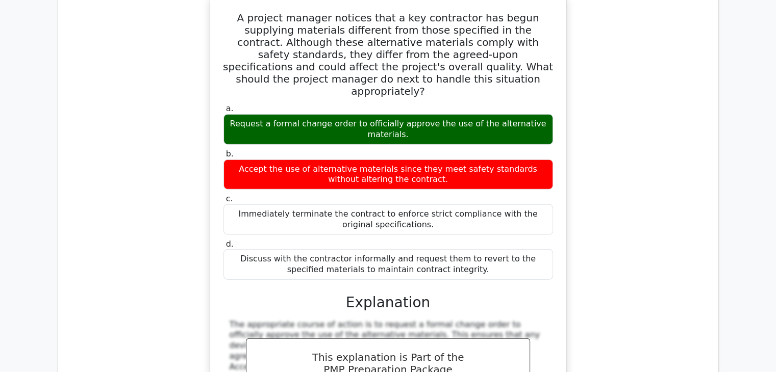
scroll to position [6615, 0]
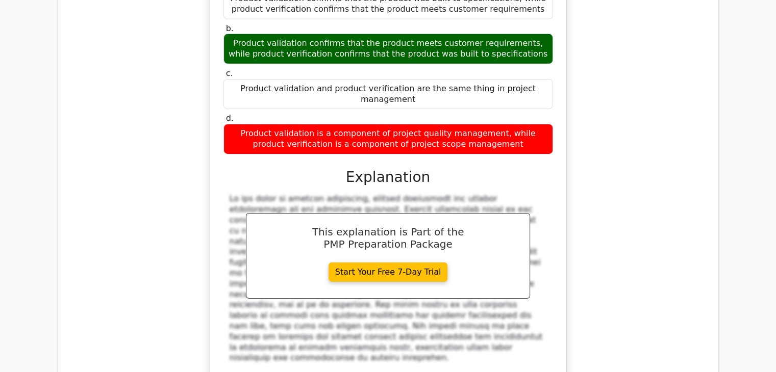
scroll to position [7187, 0]
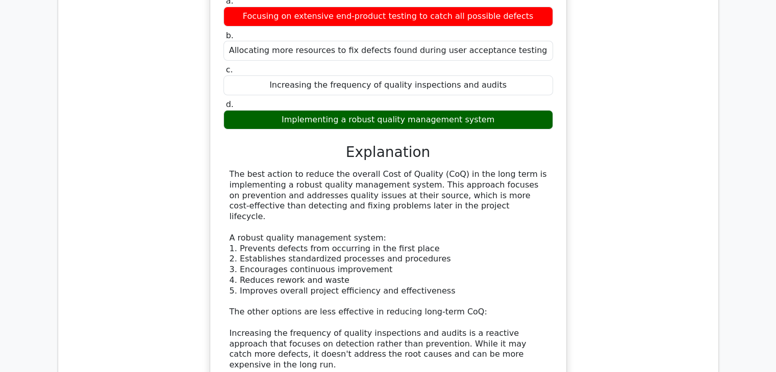
scroll to position [7901, 0]
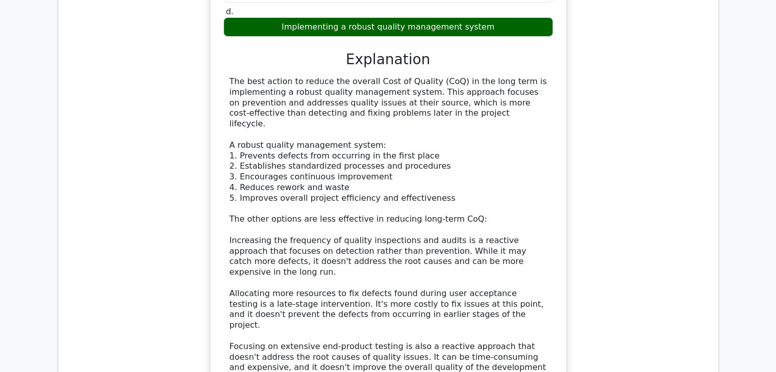
drag, startPoint x: 633, startPoint y: 228, endPoint x: 668, endPoint y: 152, distance: 83.5
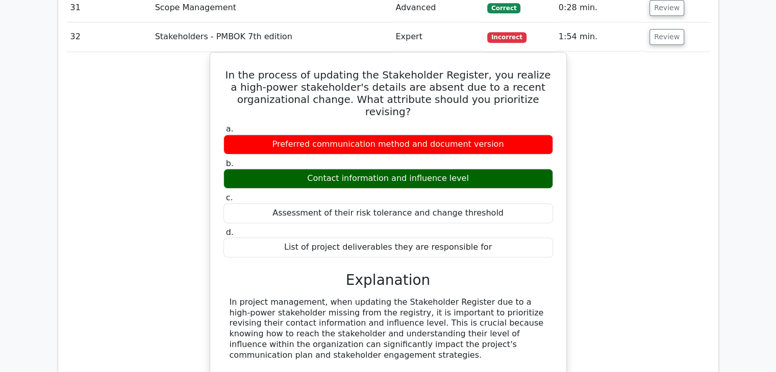
scroll to position [8451, 0]
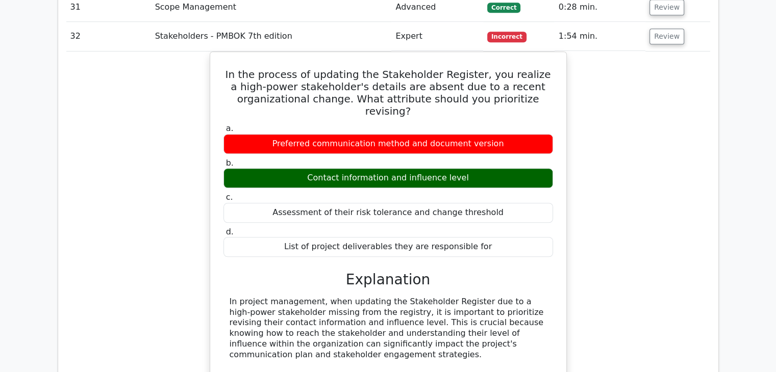
click at [635, 52] on div "In the process of updating the Stakeholder Register, you realize a high-power s…" at bounding box center [388, 286] width 644 height 469
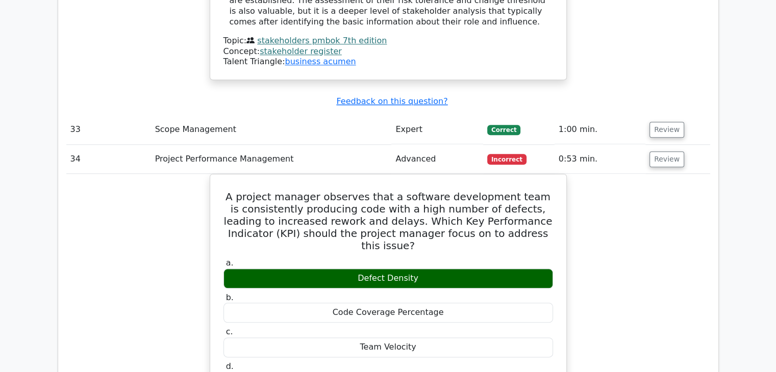
scroll to position [8921, 0]
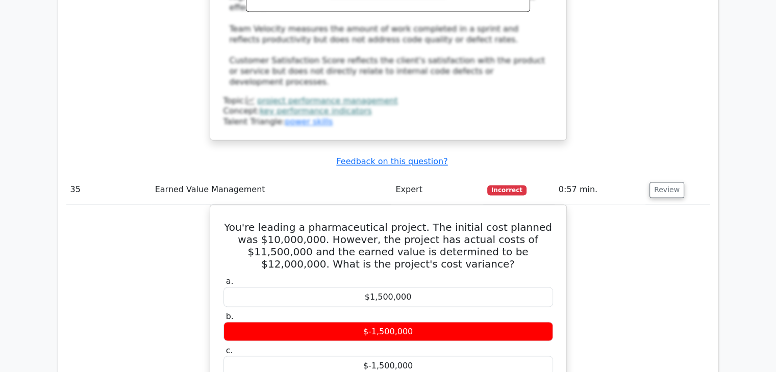
scroll to position [9451, 0]
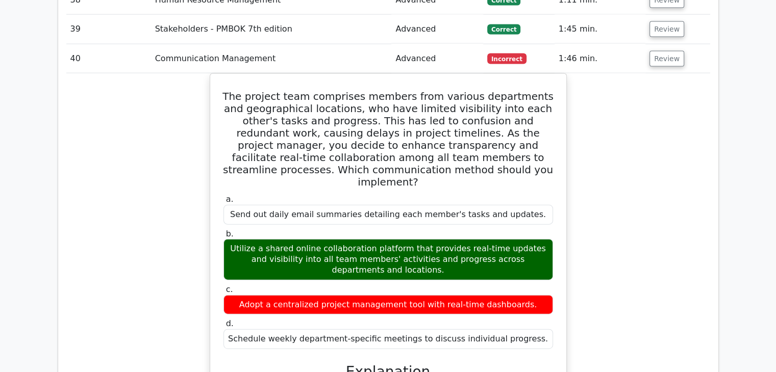
scroll to position [10104, 0]
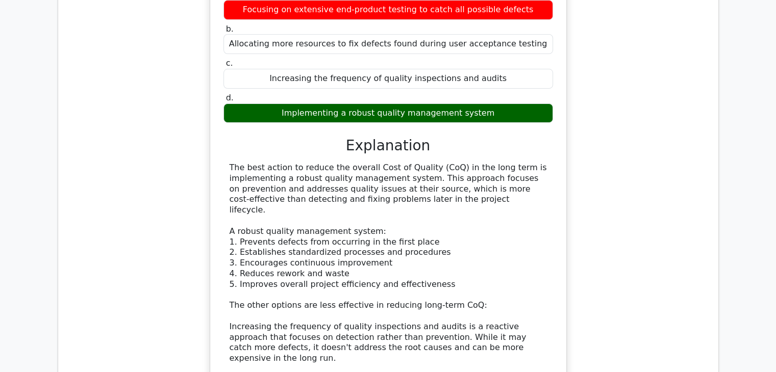
scroll to position [7819, 0]
